Goal: Information Seeking & Learning: Check status

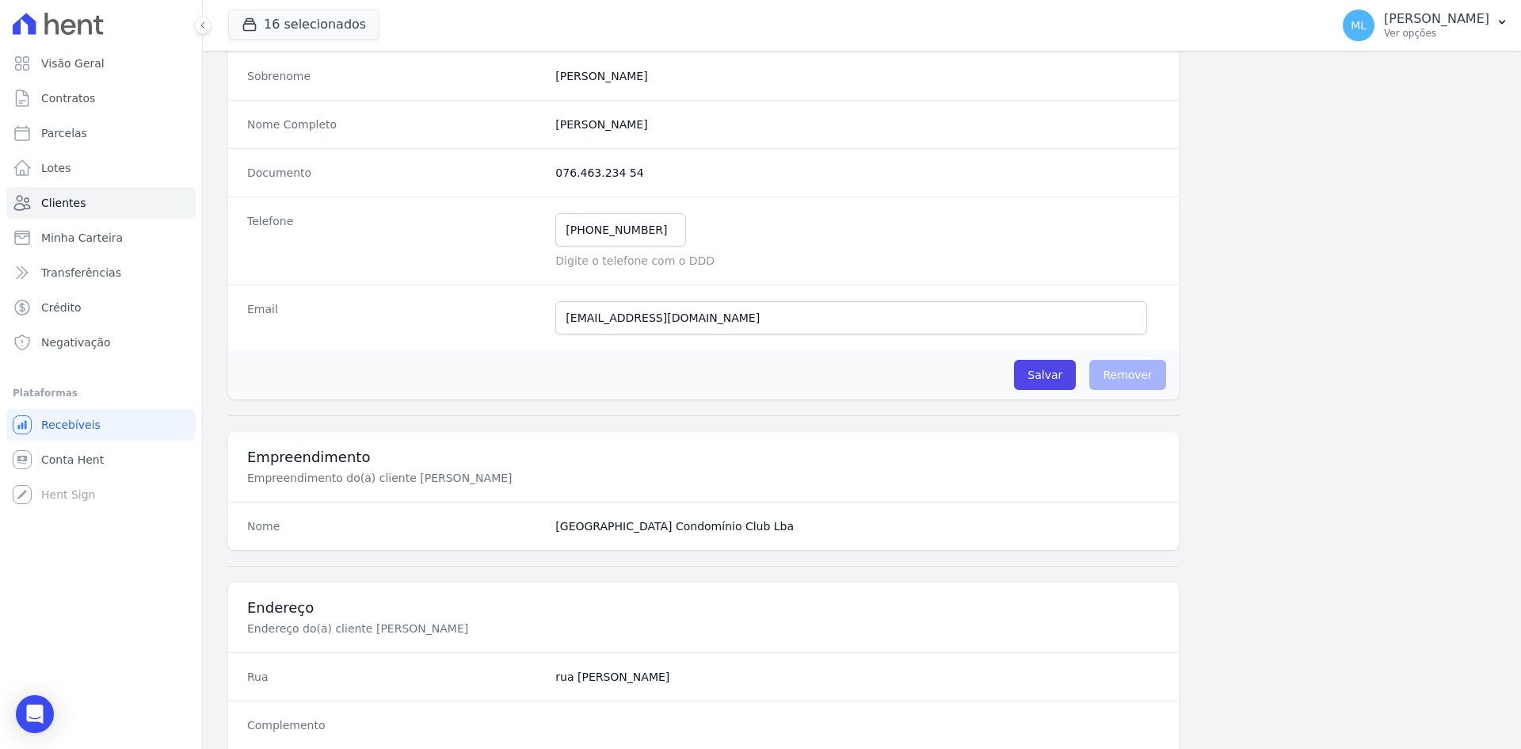
scroll to position [158, 0]
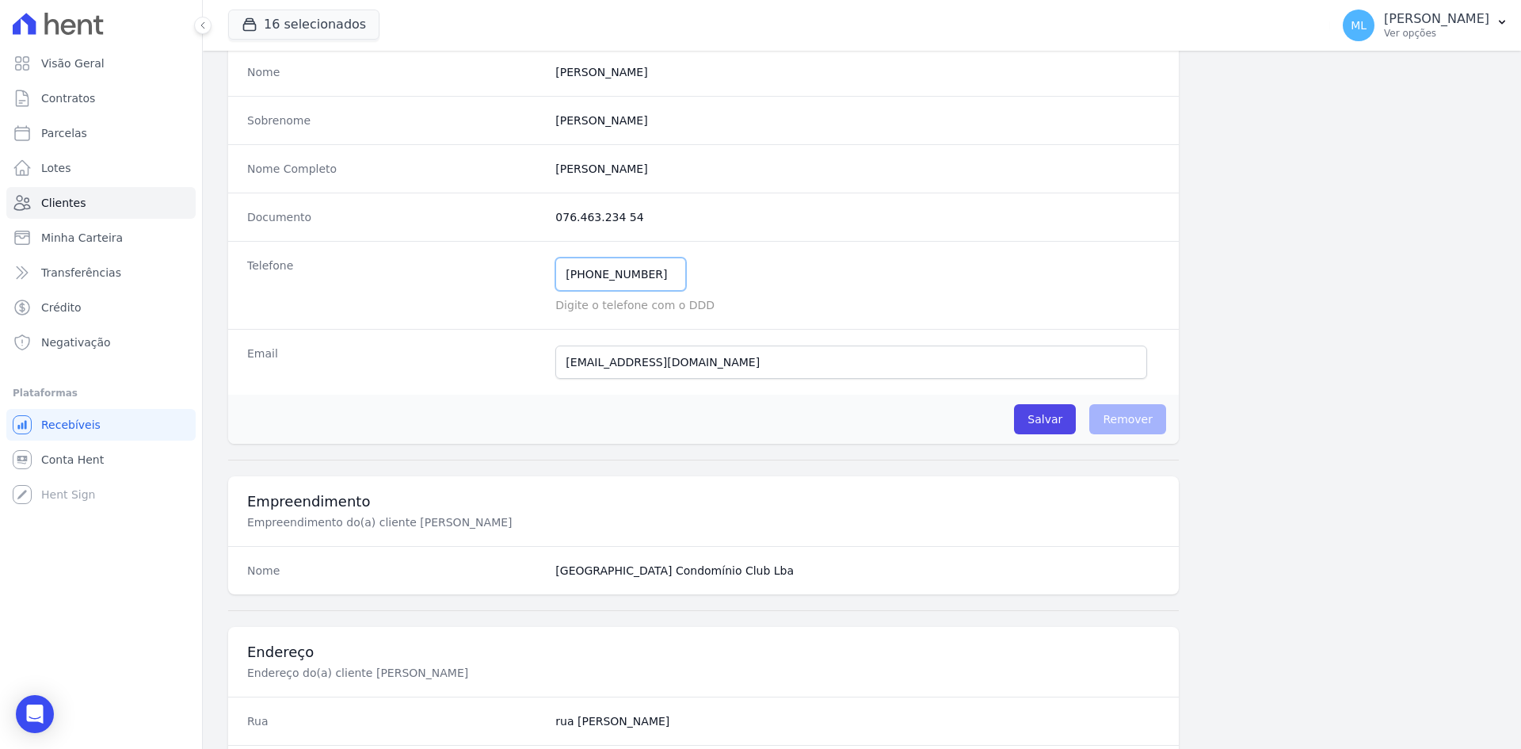
drag, startPoint x: 616, startPoint y: 270, endPoint x: 472, endPoint y: 280, distance: 144.6
click at [465, 286] on div "Telefone [PHONE_NUMBER] Mensagem de SMS ainda não enviada.. Mensagem de [PERSON…" at bounding box center [703, 285] width 951 height 88
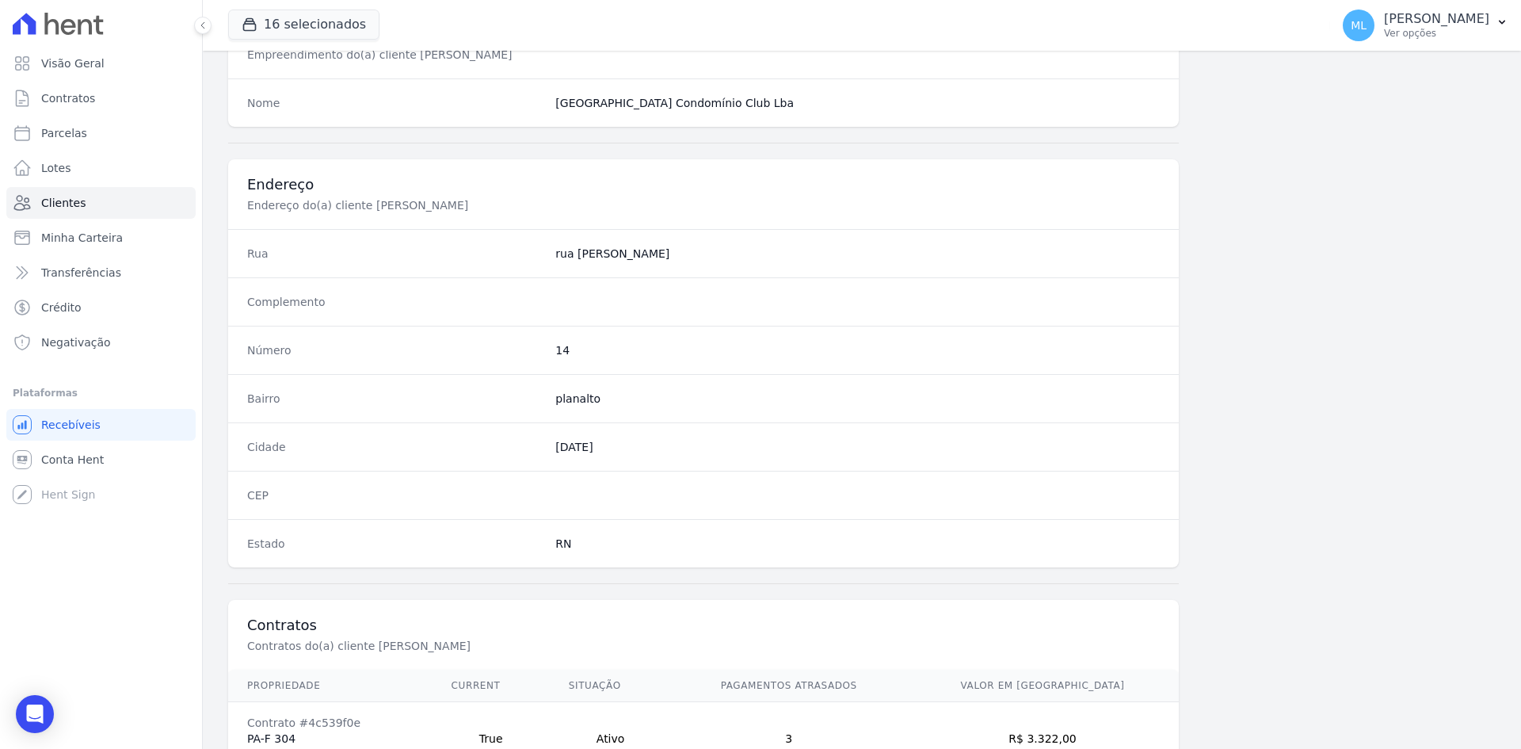
scroll to position [734, 0]
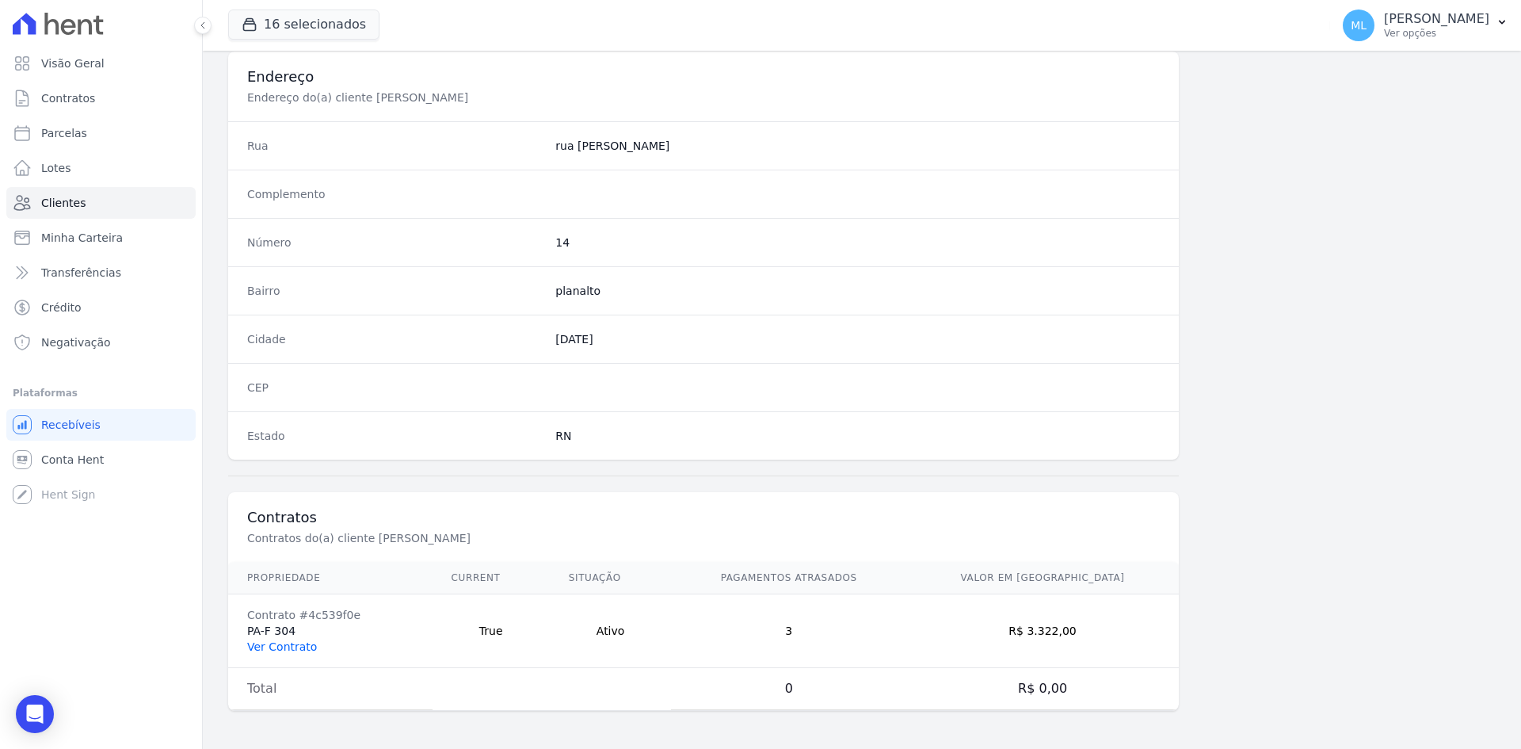
click at [303, 643] on link "Ver Contrato" at bounding box center [282, 646] width 70 height 13
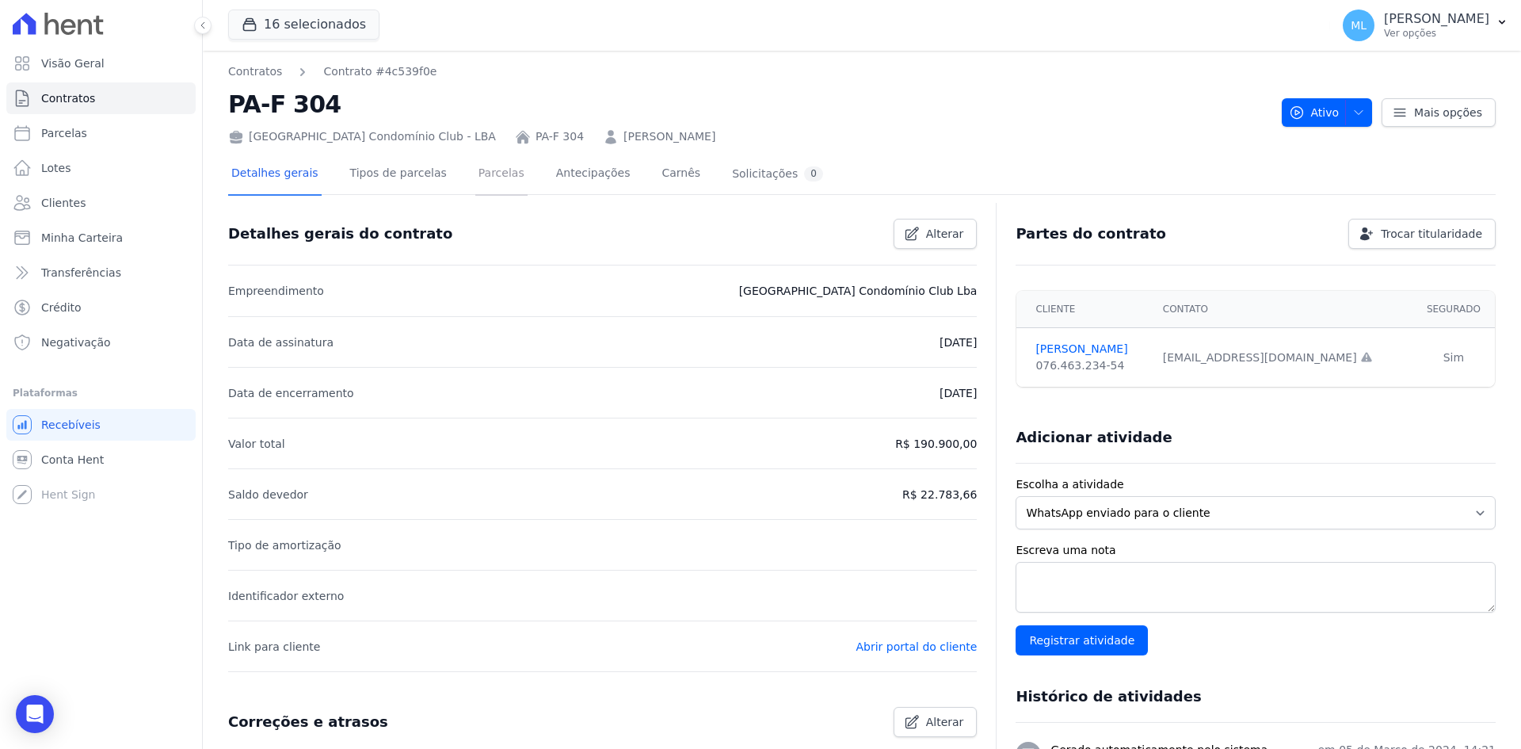
click at [493, 175] on link "Parcelas" at bounding box center [501, 175] width 52 height 42
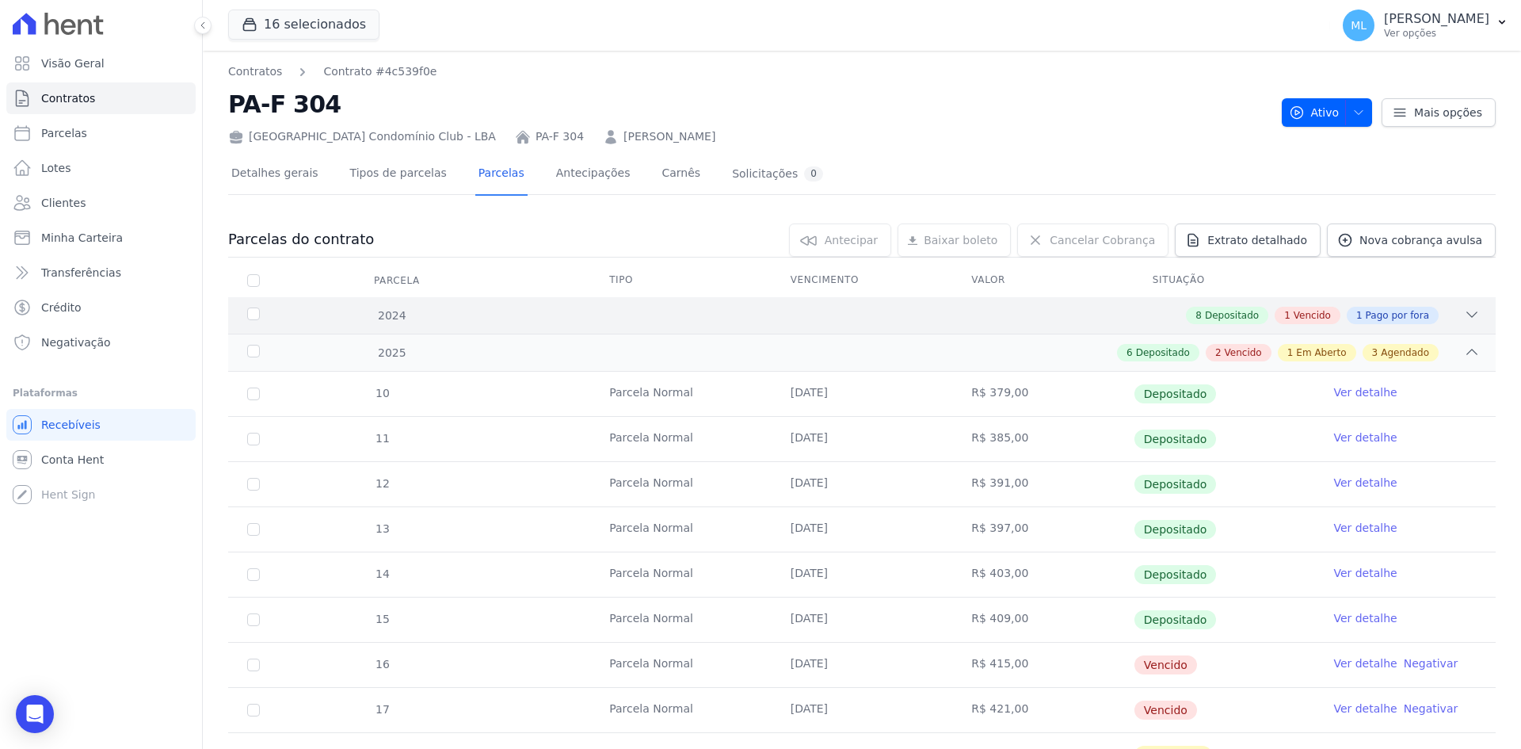
click at [572, 307] on div "8 Depositado 1 Vencido 1 Pago por fora" at bounding box center [924, 315] width 1112 height 17
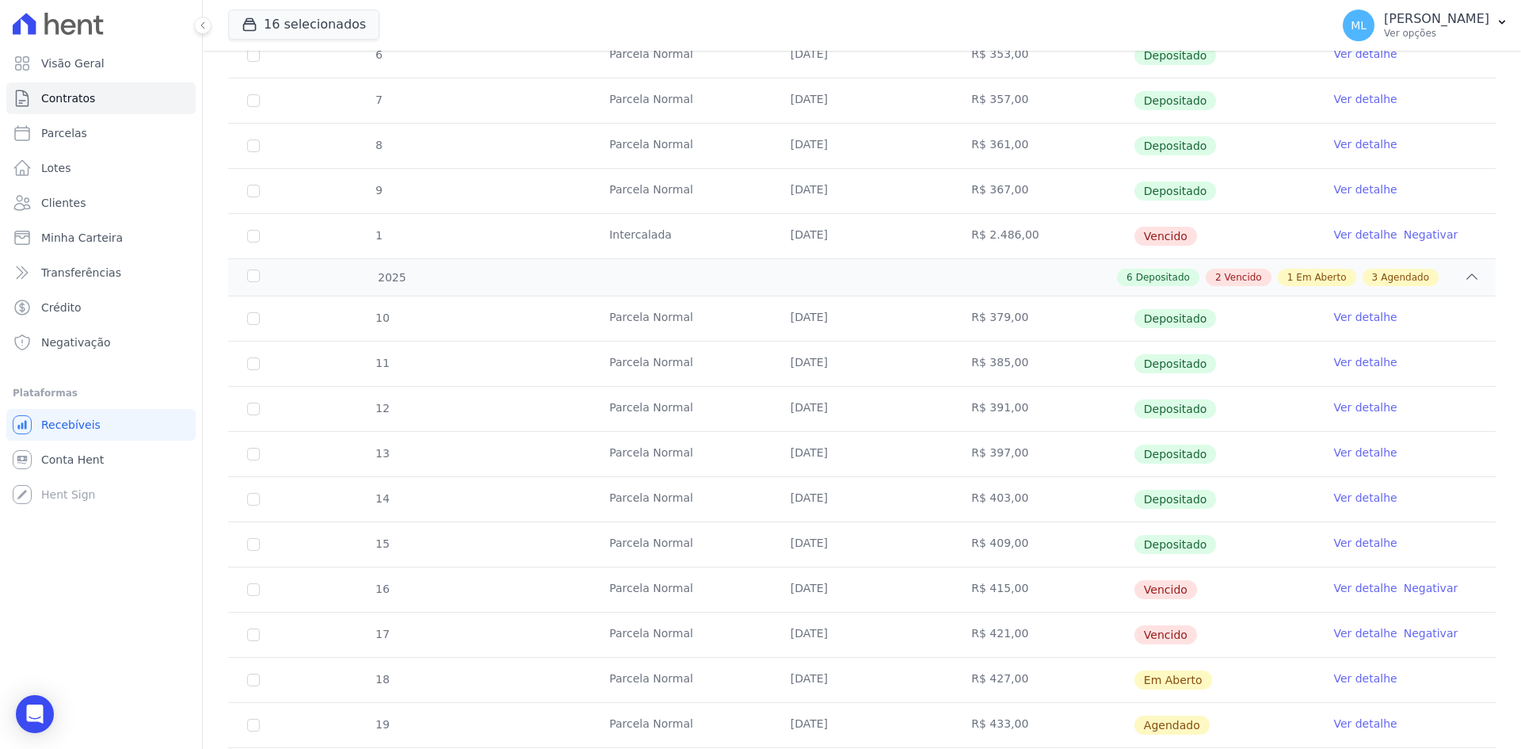
scroll to position [555, 0]
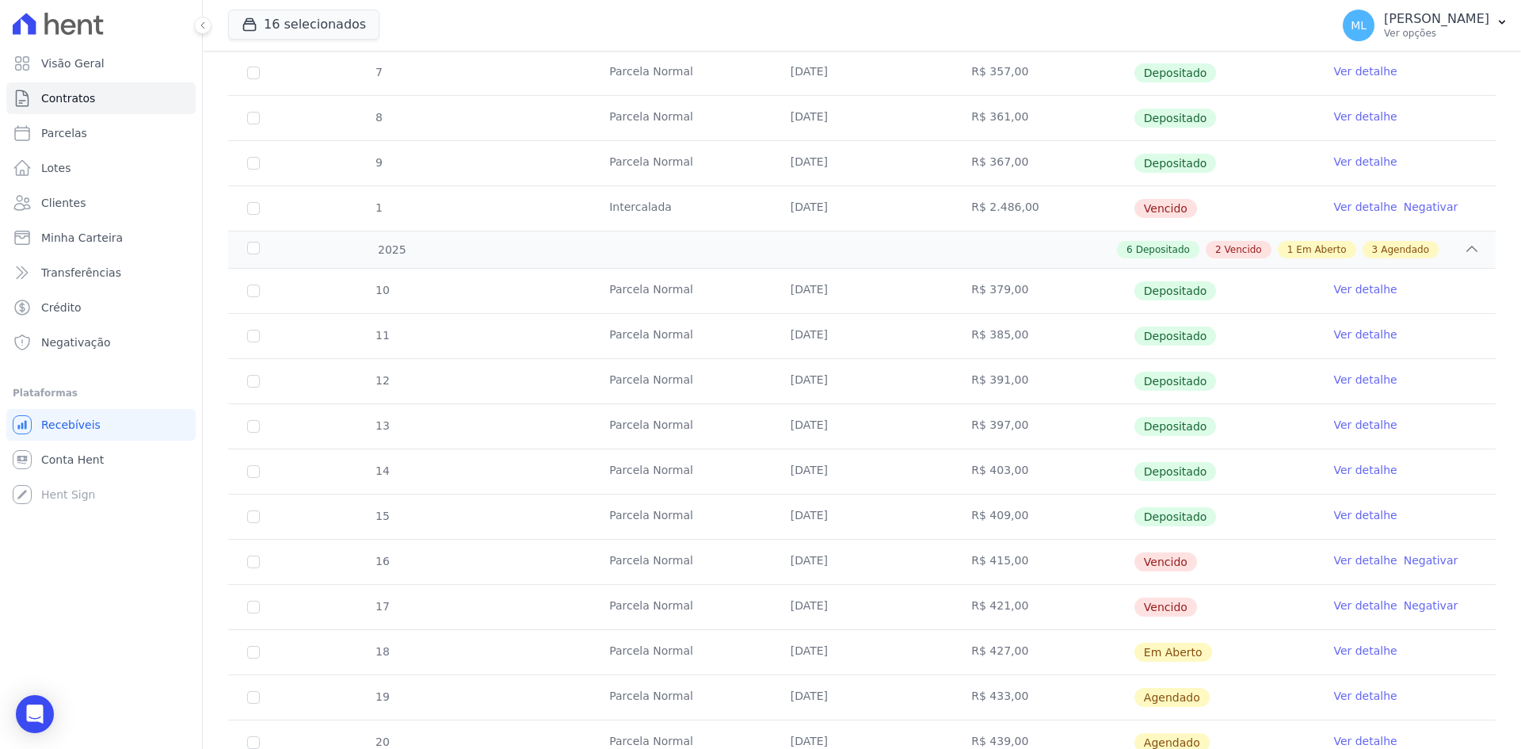
click at [1336, 557] on link "Ver detalhe" at bounding box center [1364, 560] width 63 height 16
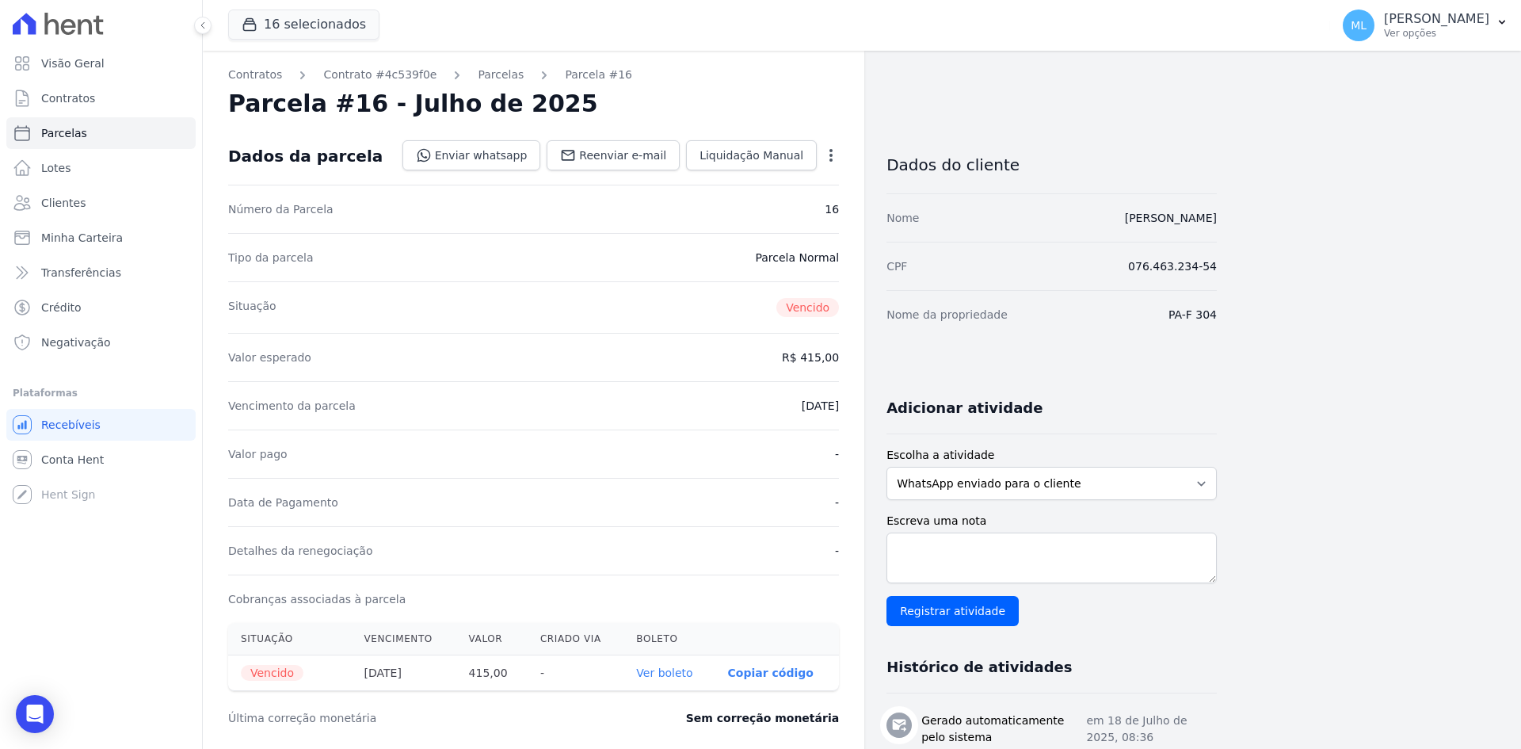
click at [673, 678] on link "Ver boleto" at bounding box center [664, 672] width 56 height 13
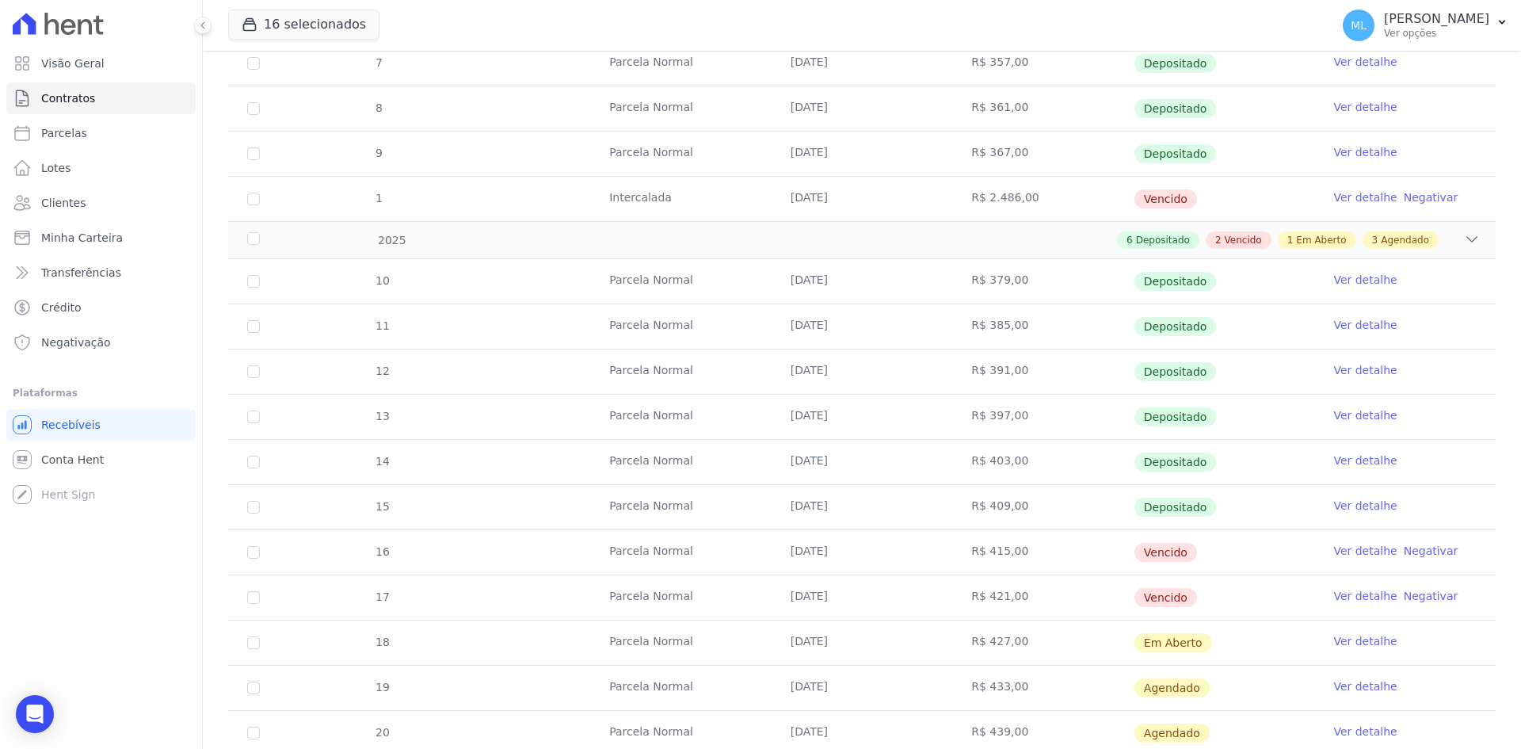
scroll to position [634, 0]
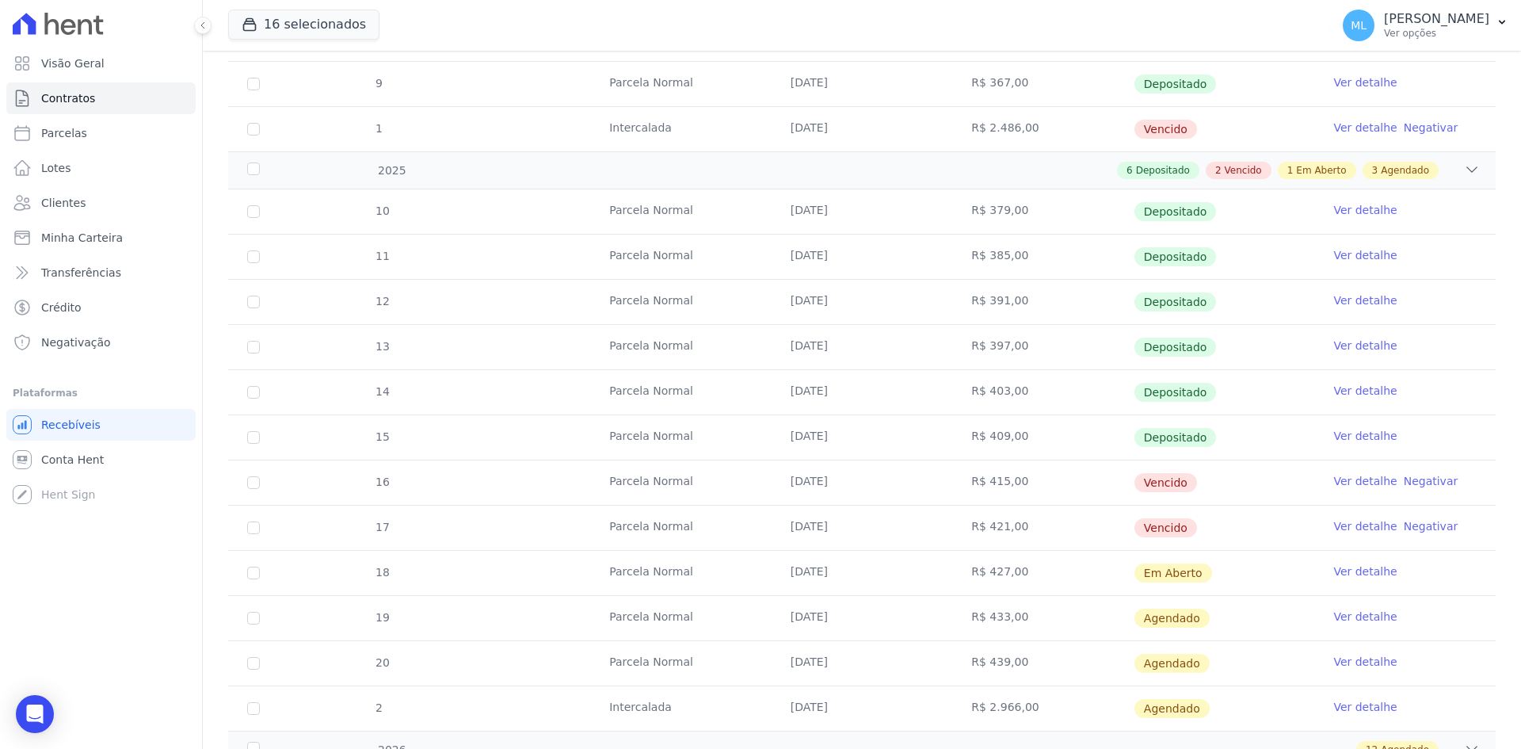
click at [1340, 524] on link "Ver detalhe" at bounding box center [1364, 526] width 63 height 16
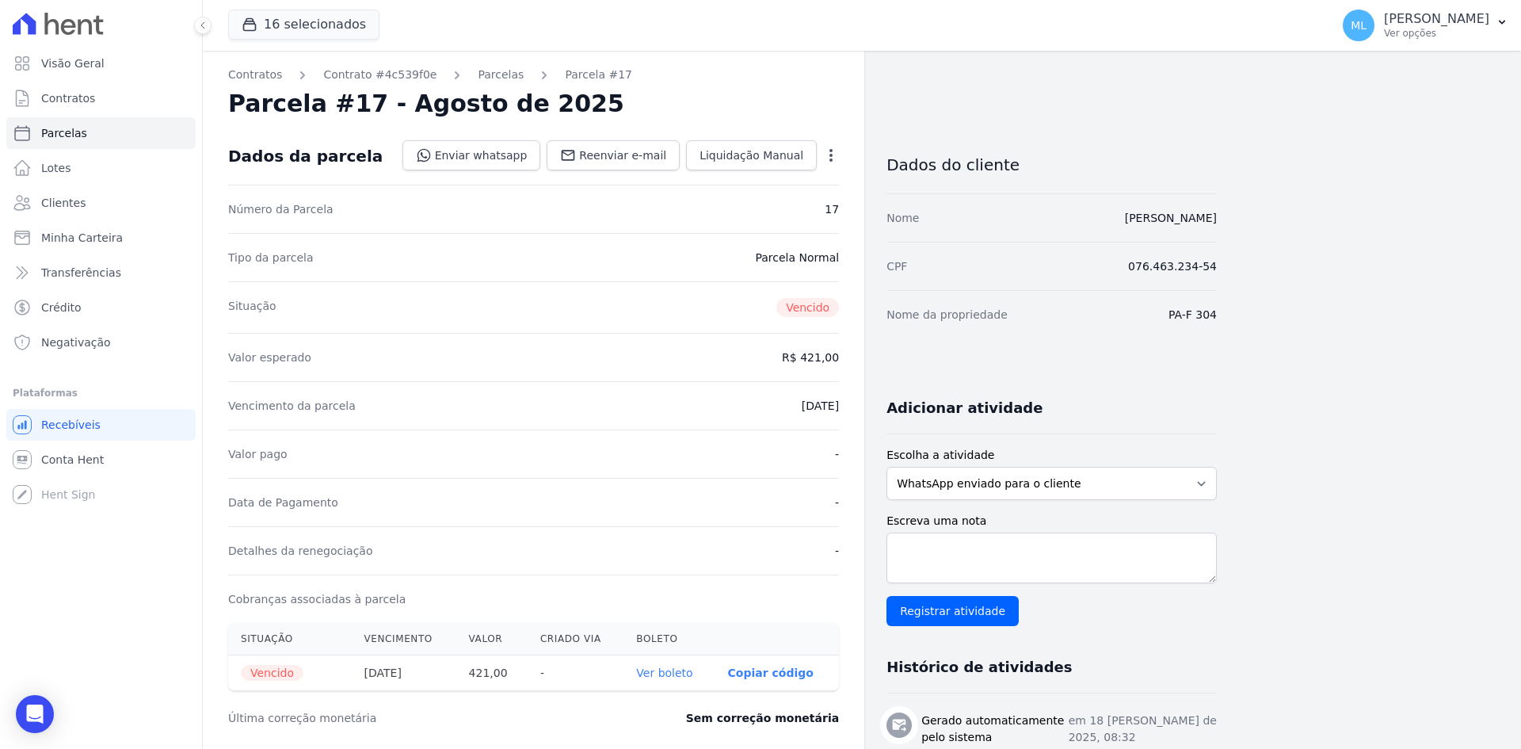
scroll to position [317, 0]
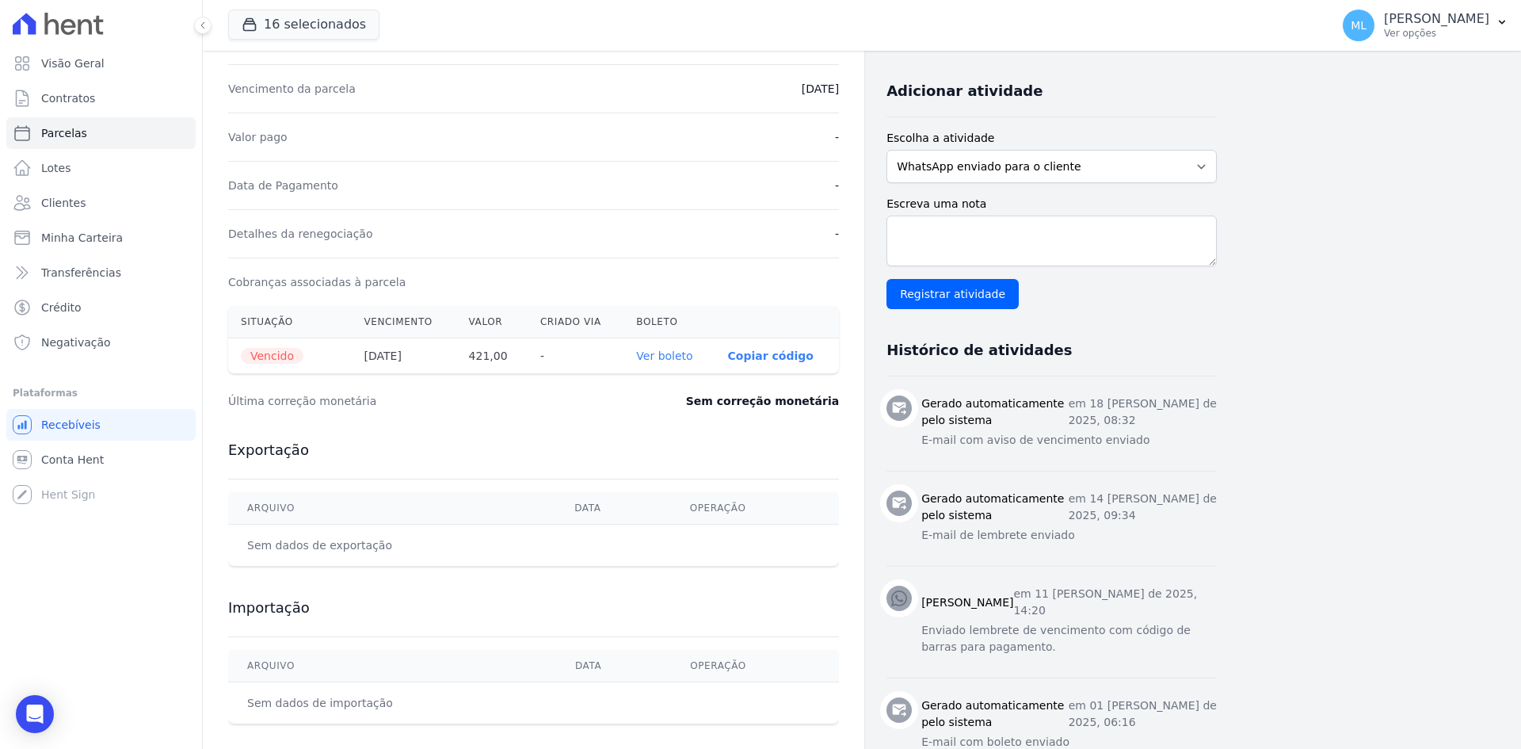
click at [675, 360] on link "Ver boleto" at bounding box center [664, 355] width 56 height 13
click at [95, 205] on link "Clientes" at bounding box center [100, 203] width 189 height 32
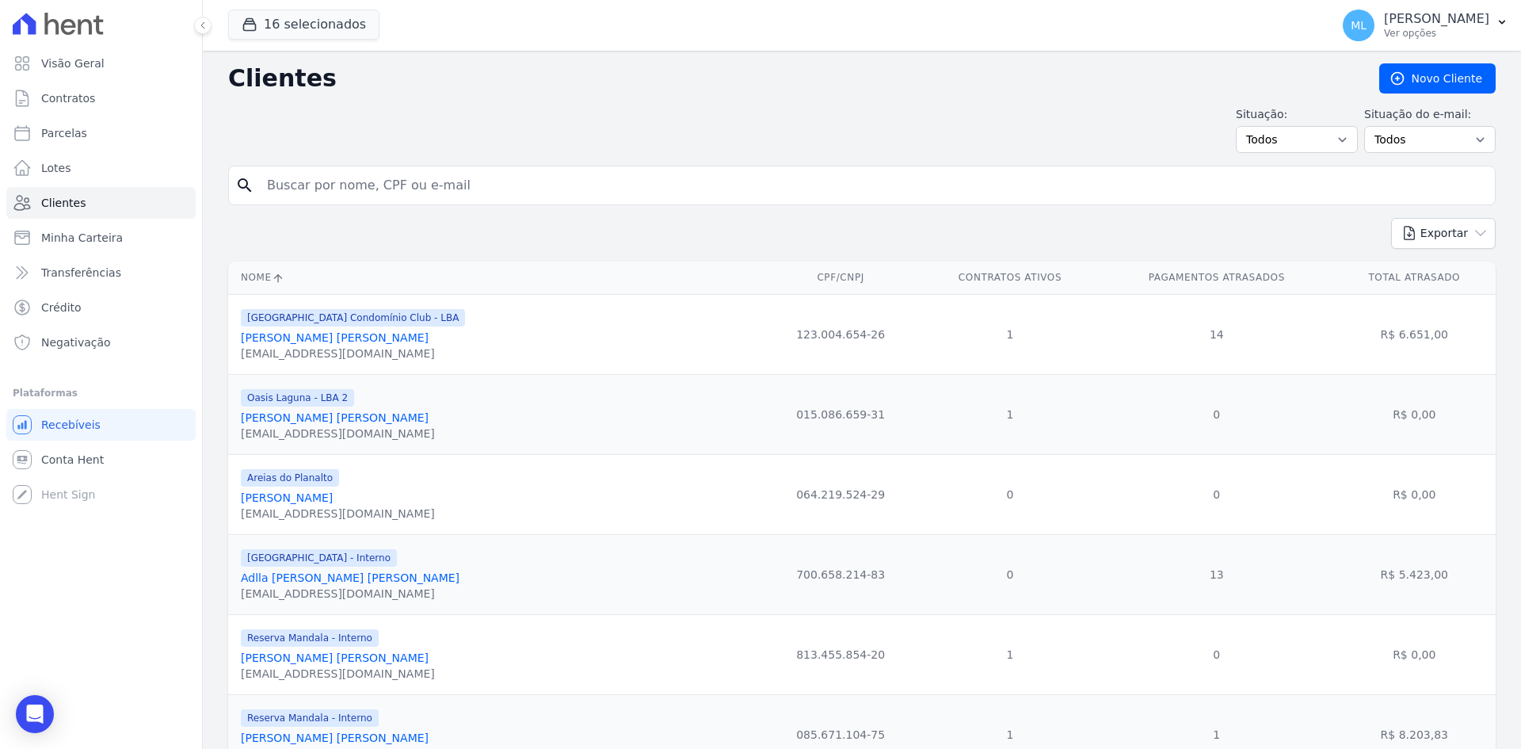
click at [394, 178] on input "search" at bounding box center [872, 186] width 1231 height 32
type input "[PERSON_NAME] [PERSON_NAME]"
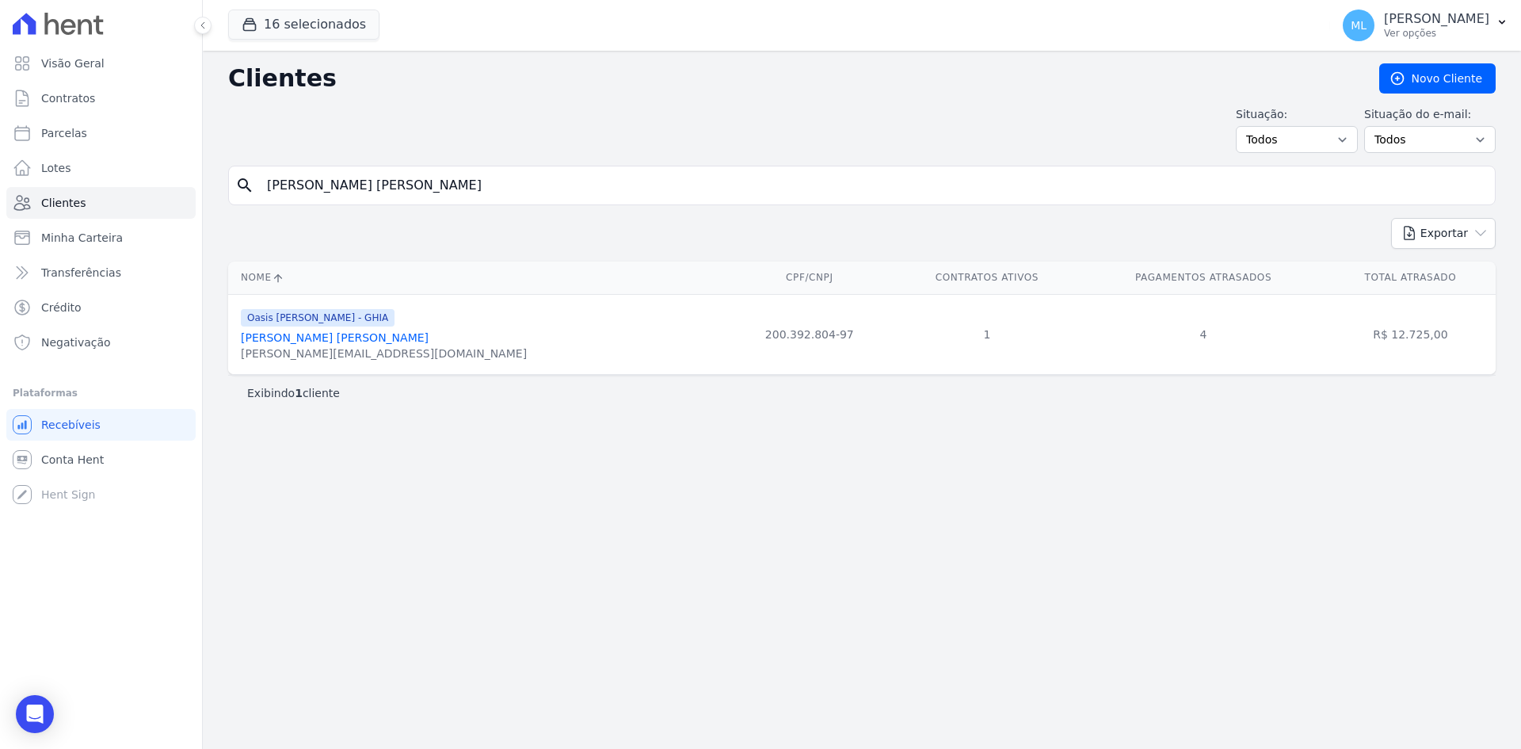
click at [398, 334] on link "[PERSON_NAME] [PERSON_NAME]" at bounding box center [335, 337] width 188 height 13
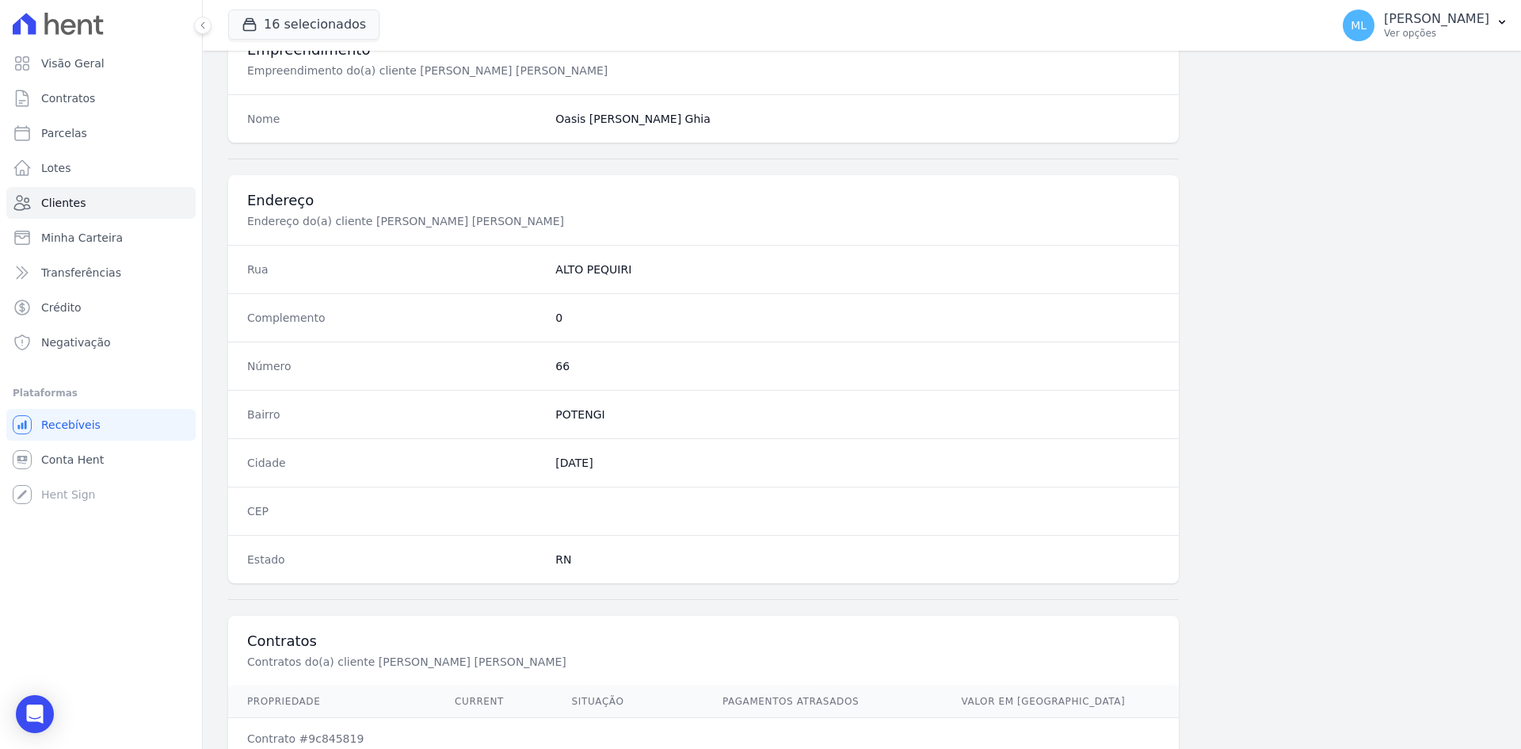
scroll to position [734, 0]
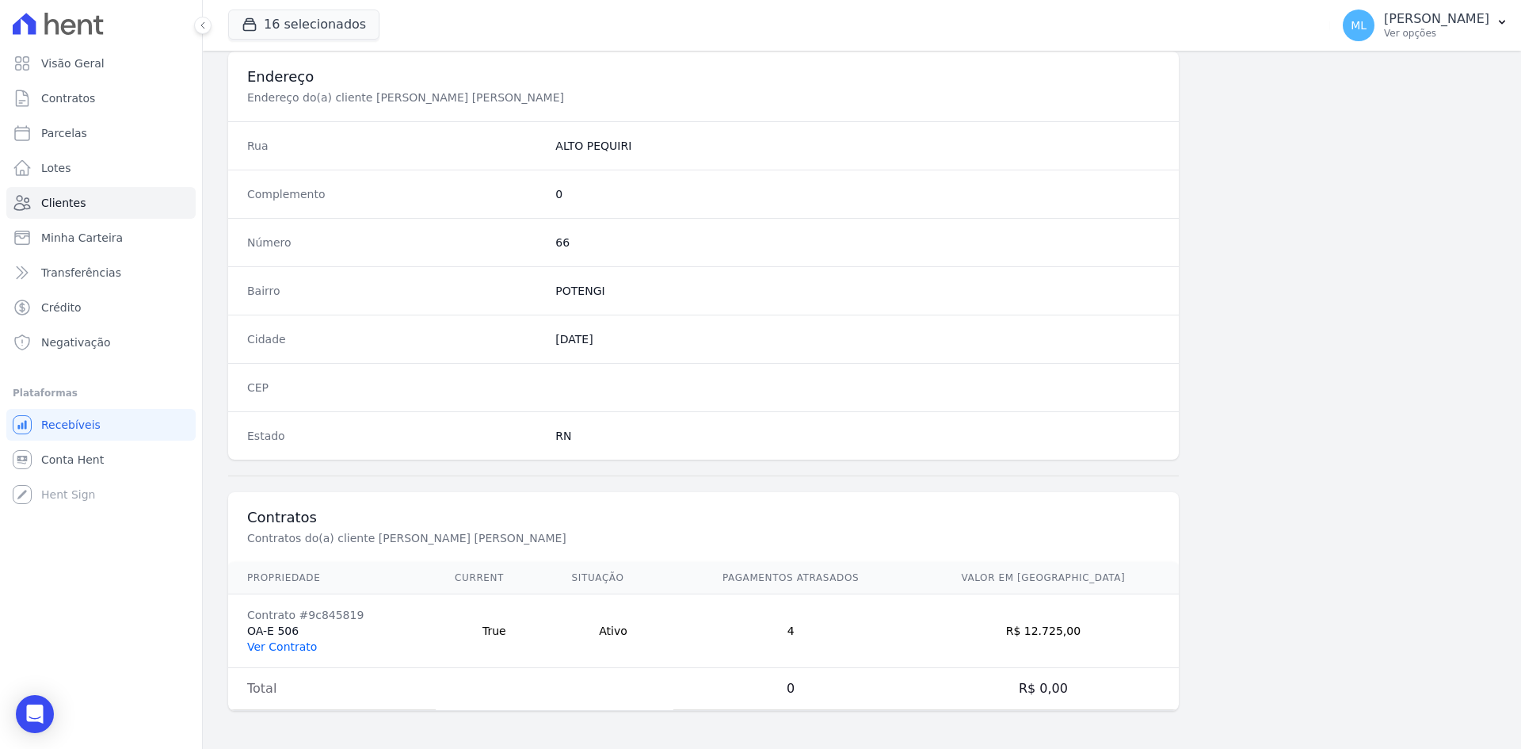
click at [299, 641] on link "Ver Contrato" at bounding box center [282, 646] width 70 height 13
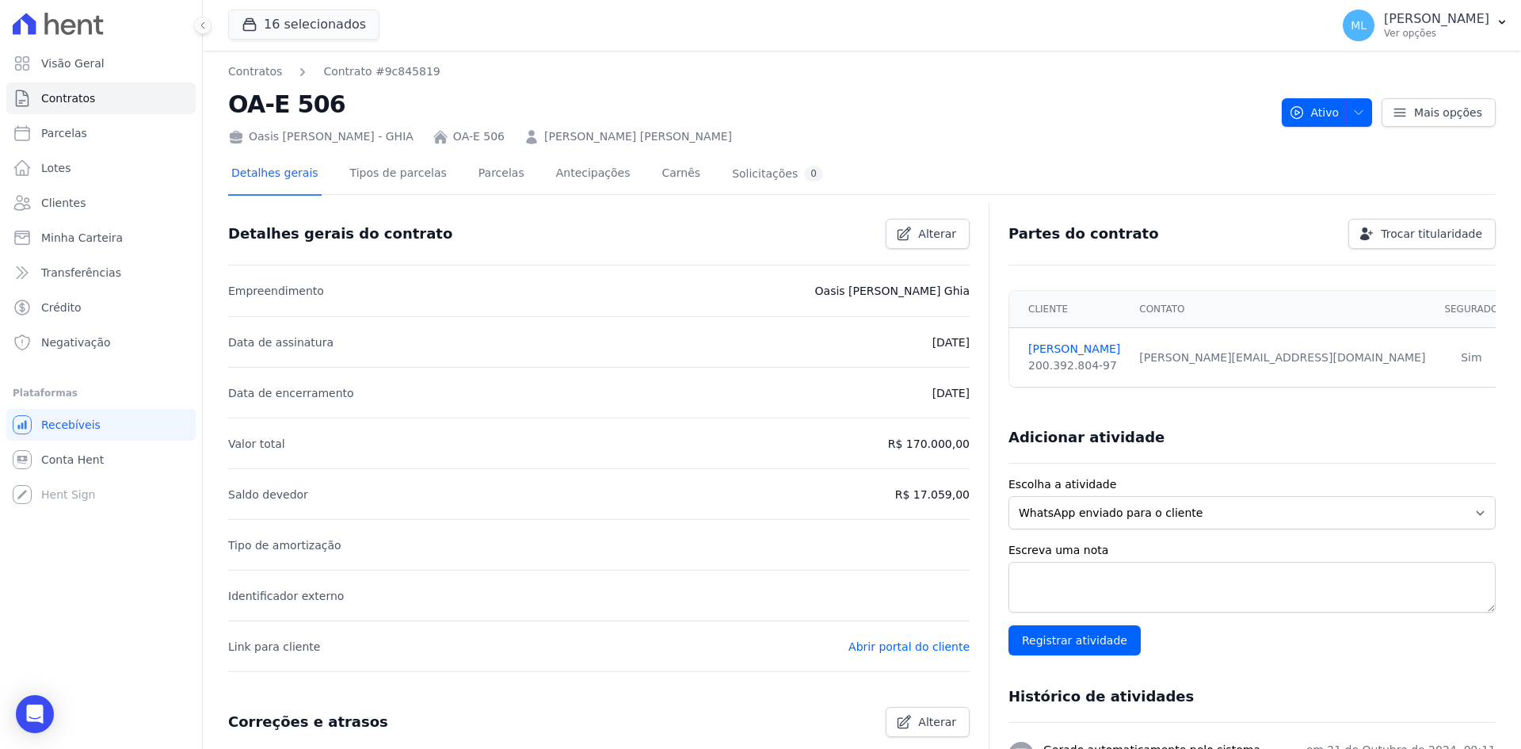
click at [502, 173] on div "Detalhes gerais Tipos de parcelas [GEOGRAPHIC_DATA] Antecipações [PERSON_NAME] …" at bounding box center [527, 175] width 598 height 42
click at [492, 174] on link "Parcelas" at bounding box center [501, 175] width 52 height 42
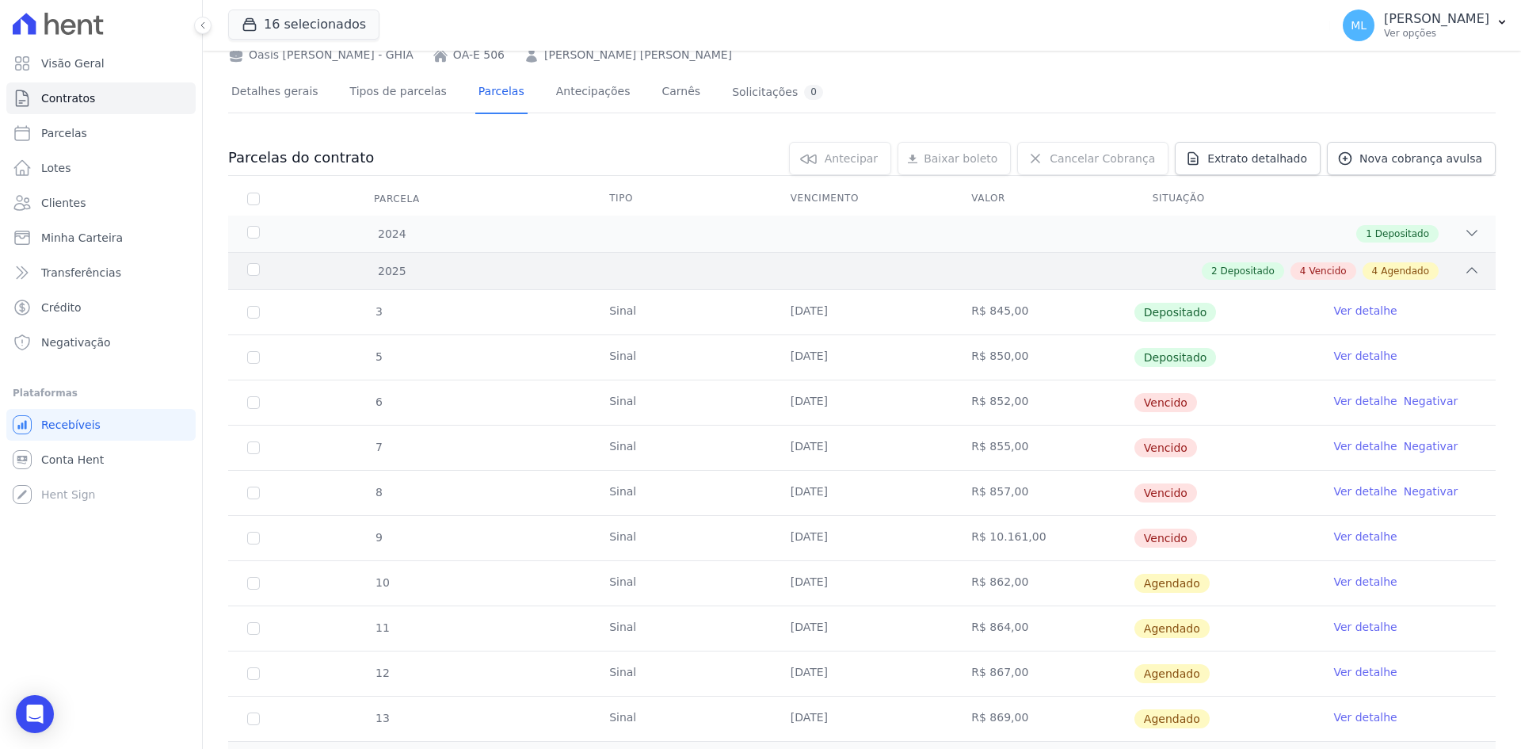
scroll to position [158, 0]
